Goal: Check status

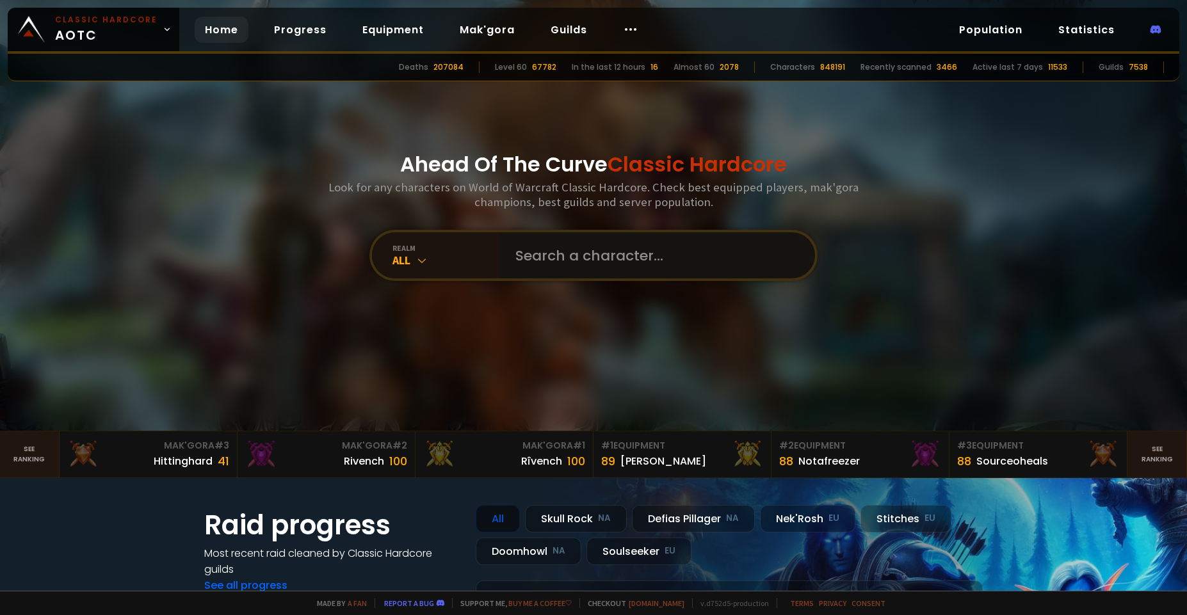
click at [562, 256] on input "text" at bounding box center [654, 255] width 292 height 46
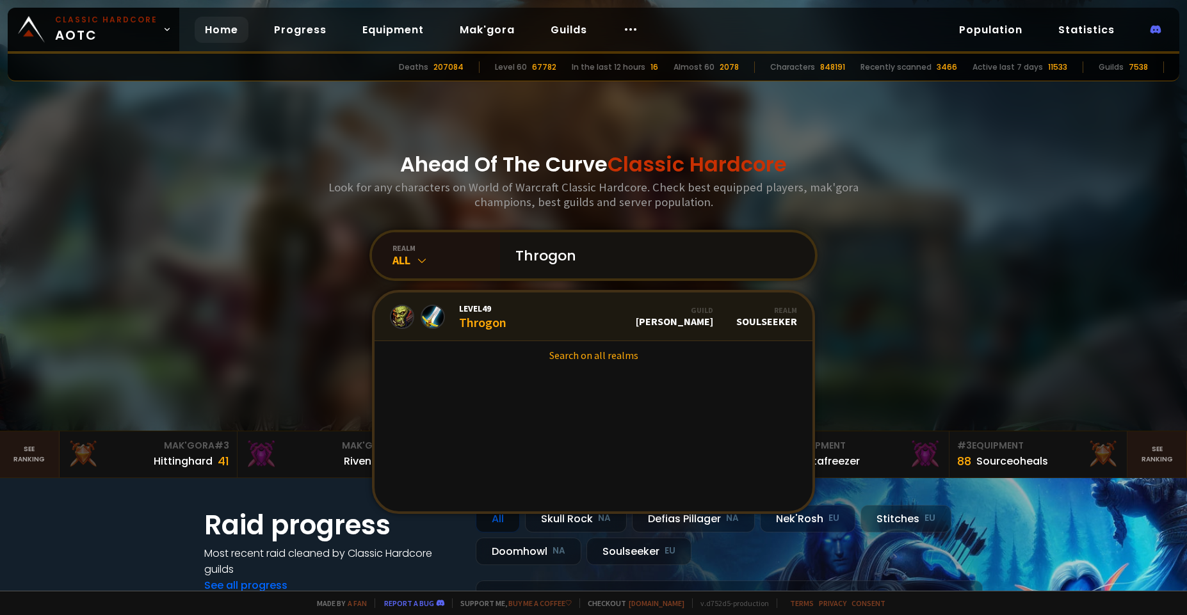
type input "Throgon"
click at [575, 322] on link "Level 49 Throgon Guild [PERSON_NAME] Realm Soulseeker" at bounding box center [594, 317] width 438 height 49
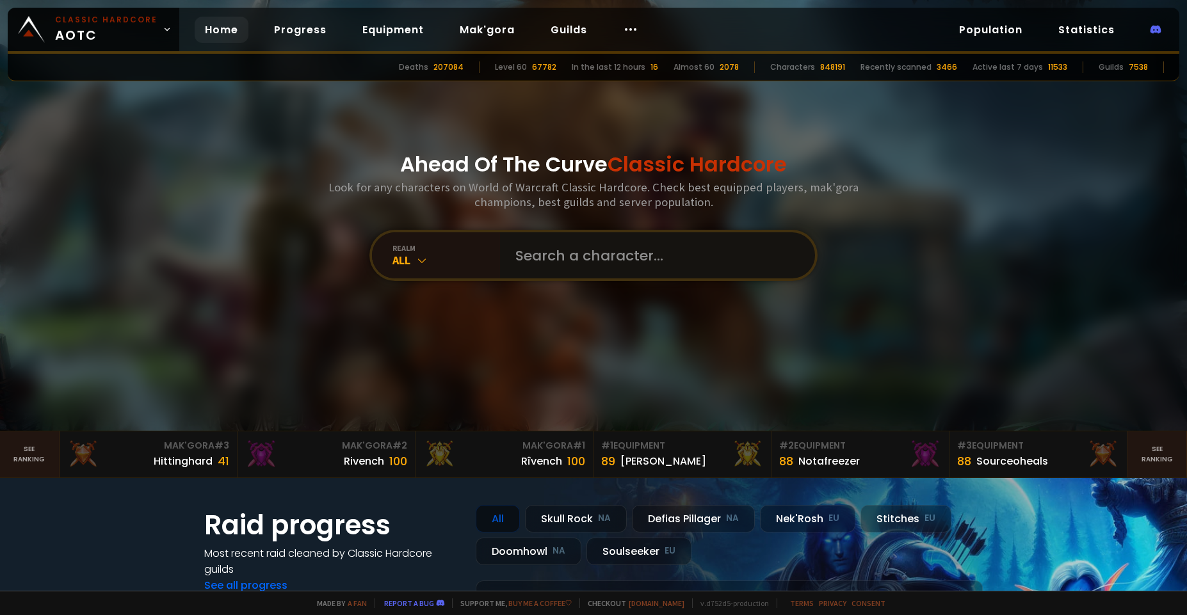
click at [609, 255] on input "text" at bounding box center [654, 255] width 292 height 46
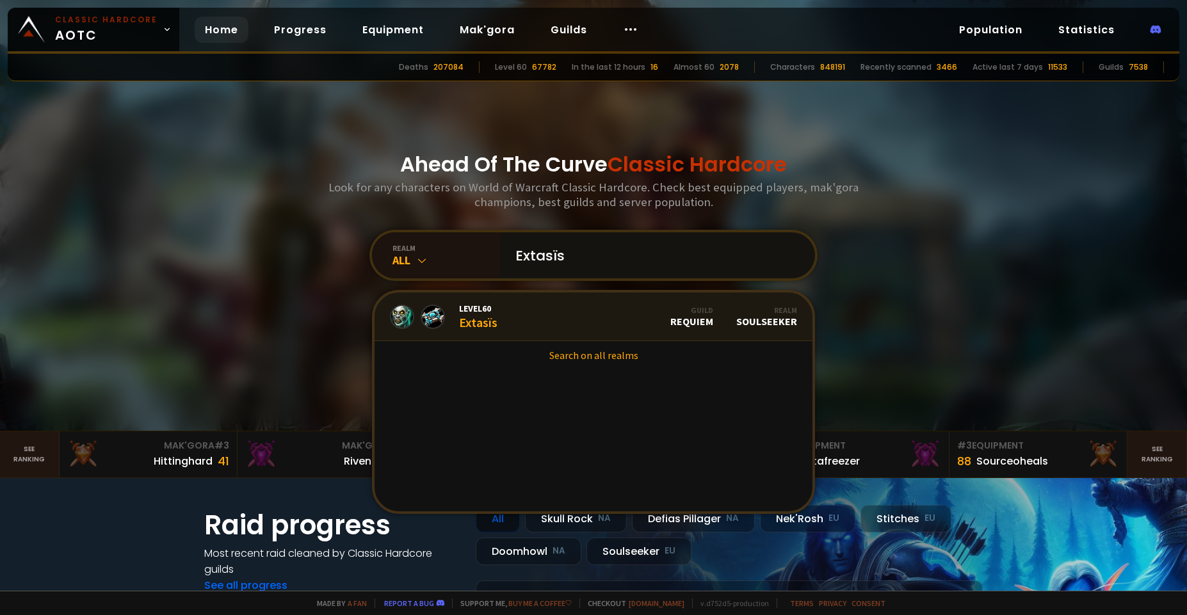
type input "Extasïs"
click at [626, 315] on link "Level 60 Extasïs Guild Requiem Realm Soulseeker" at bounding box center [594, 317] width 438 height 49
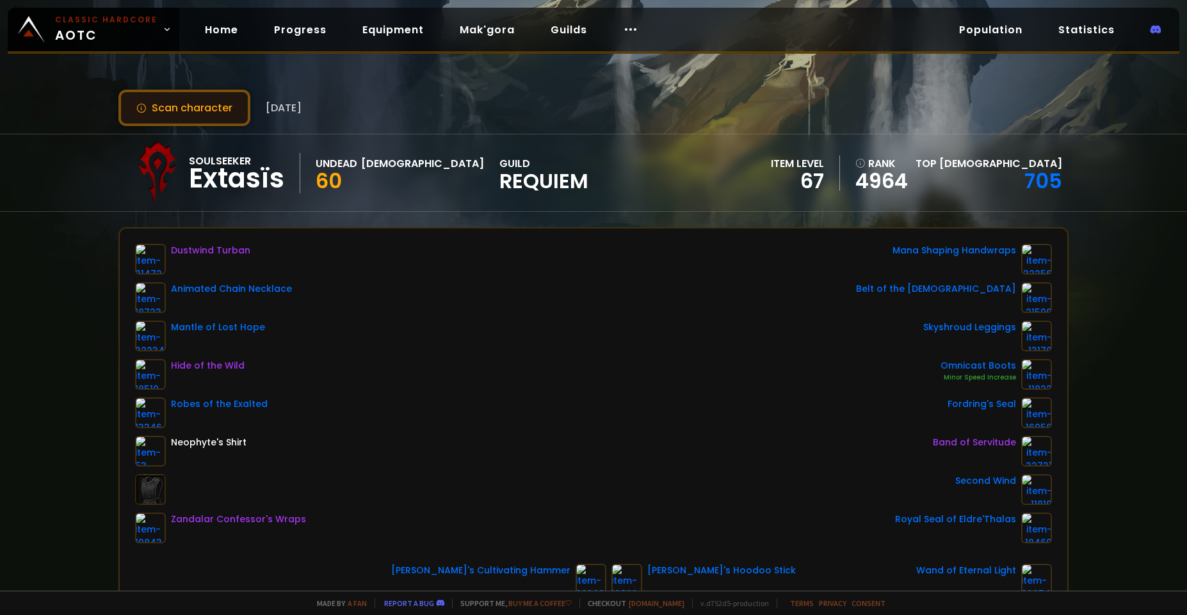
click at [176, 106] on button "Scan character" at bounding box center [184, 108] width 132 height 37
click at [211, 106] on button "Scan character" at bounding box center [184, 108] width 132 height 37
drag, startPoint x: 310, startPoint y: 106, endPoint x: 885, endPoint y: 117, distance: 575.2
click at [745, 104] on div "Scan character 12 days ago" at bounding box center [593, 108] width 950 height 37
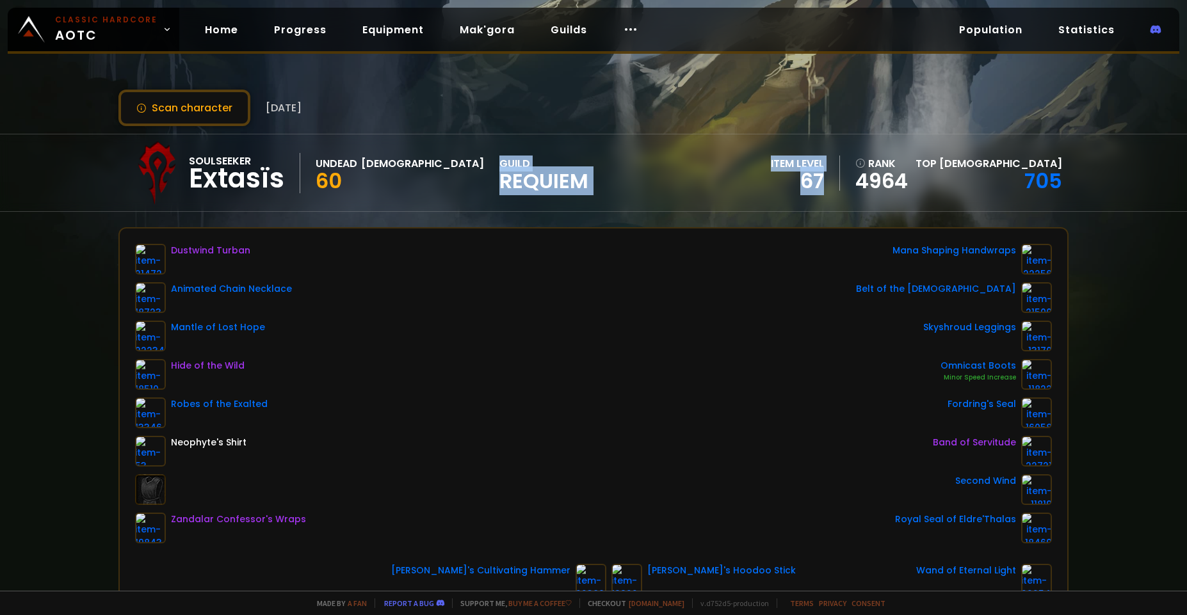
drag, startPoint x: 929, startPoint y: 178, endPoint x: 505, endPoint y: 149, distance: 425.0
click at [505, 149] on div "Soulseeker Extasïs Undead Priest 60 guild Requiem item level 67 rank 4964 Top P…" at bounding box center [593, 172] width 950 height 77
click at [557, 131] on div "Scan character 12 days ago Soulseeker Extasïs Undead Priest 60 guild Requiem it…" at bounding box center [593, 295] width 1187 height 591
click at [728, 140] on div "Soulseeker Extasïs Undead Priest 60 guild Requiem item level 67 rank 4964 Top P…" at bounding box center [593, 172] width 950 height 77
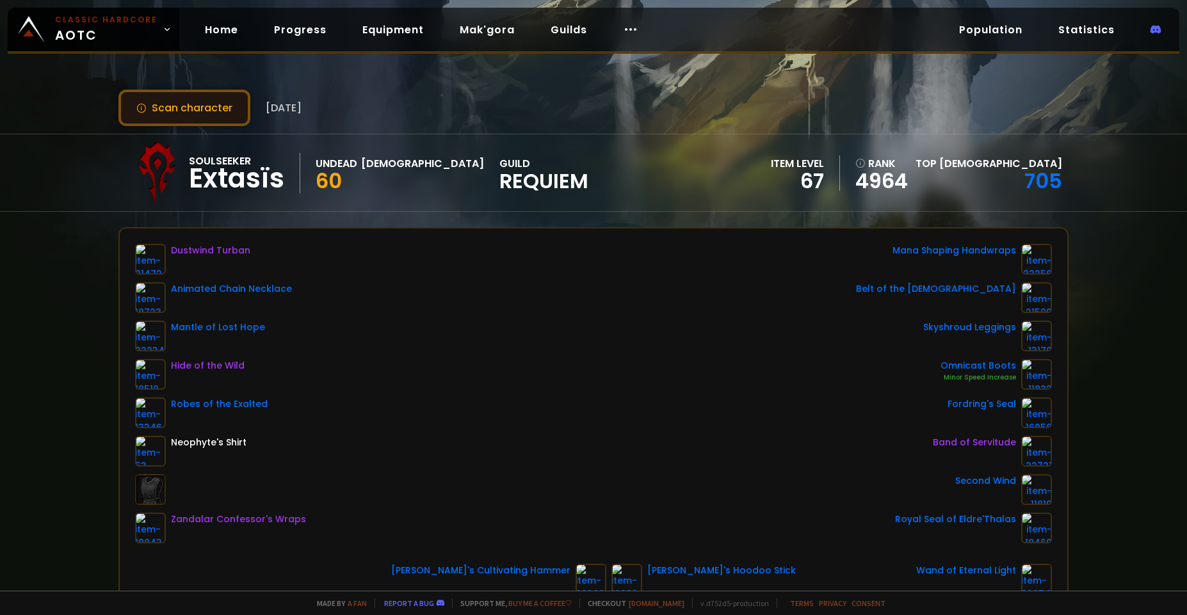
click at [211, 109] on button "Scan character" at bounding box center [184, 108] width 132 height 37
